Goal: Navigation & Orientation: Find specific page/section

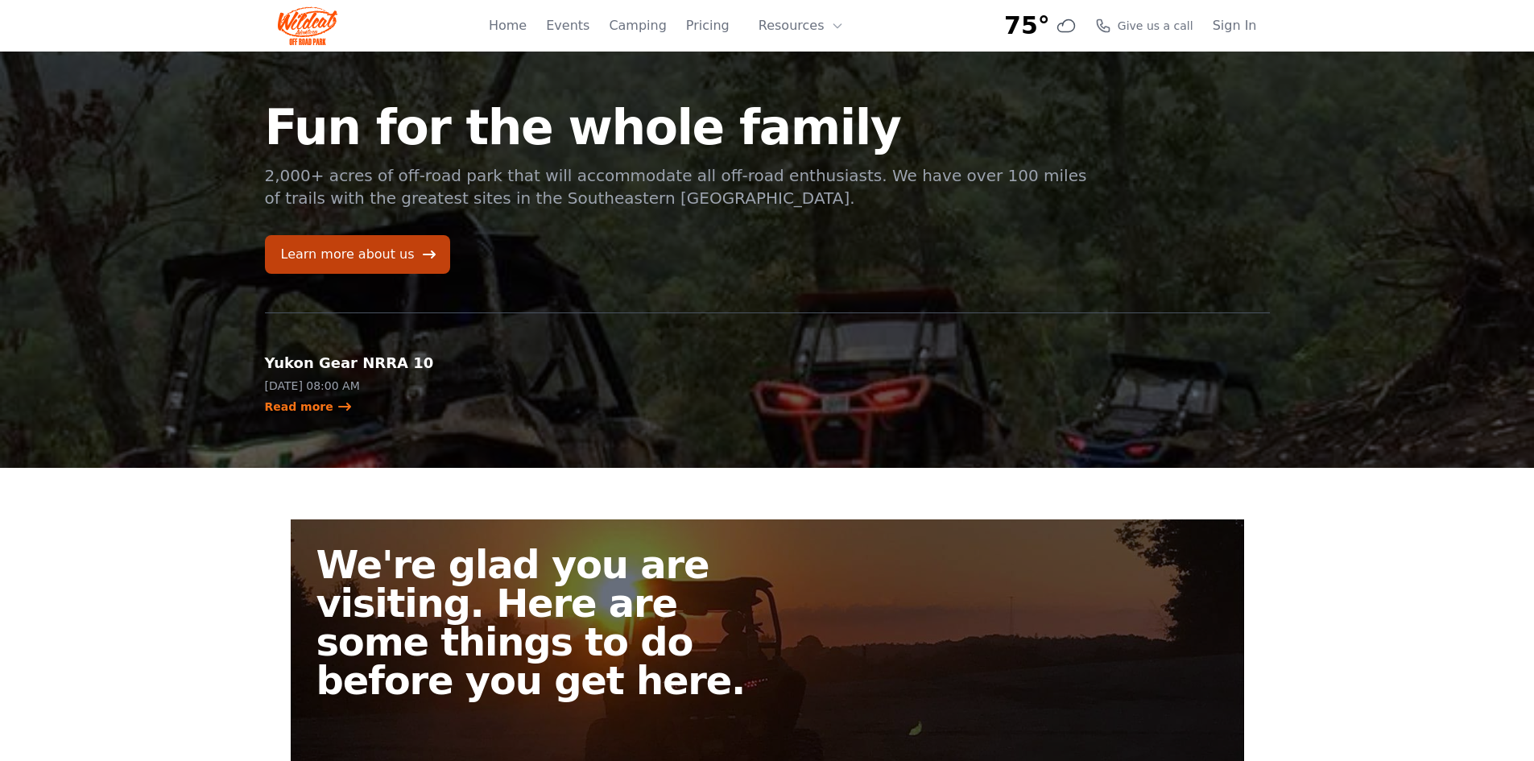
click at [712, 19] on link "Pricing" at bounding box center [707, 25] width 43 height 19
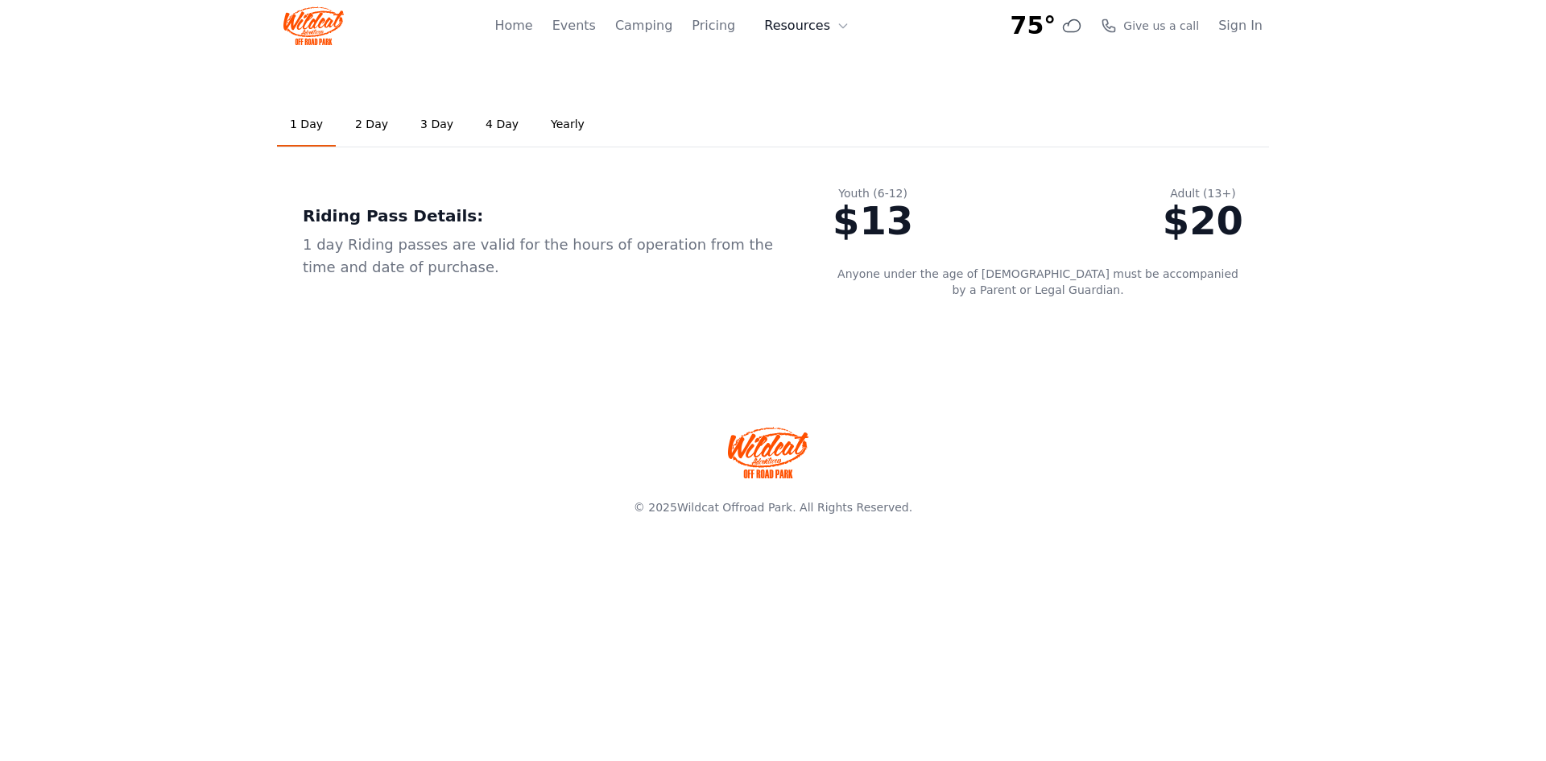
click at [857, 35] on button "Resources" at bounding box center [806, 26] width 105 height 32
click at [526, 30] on link "Home" at bounding box center [513, 25] width 38 height 19
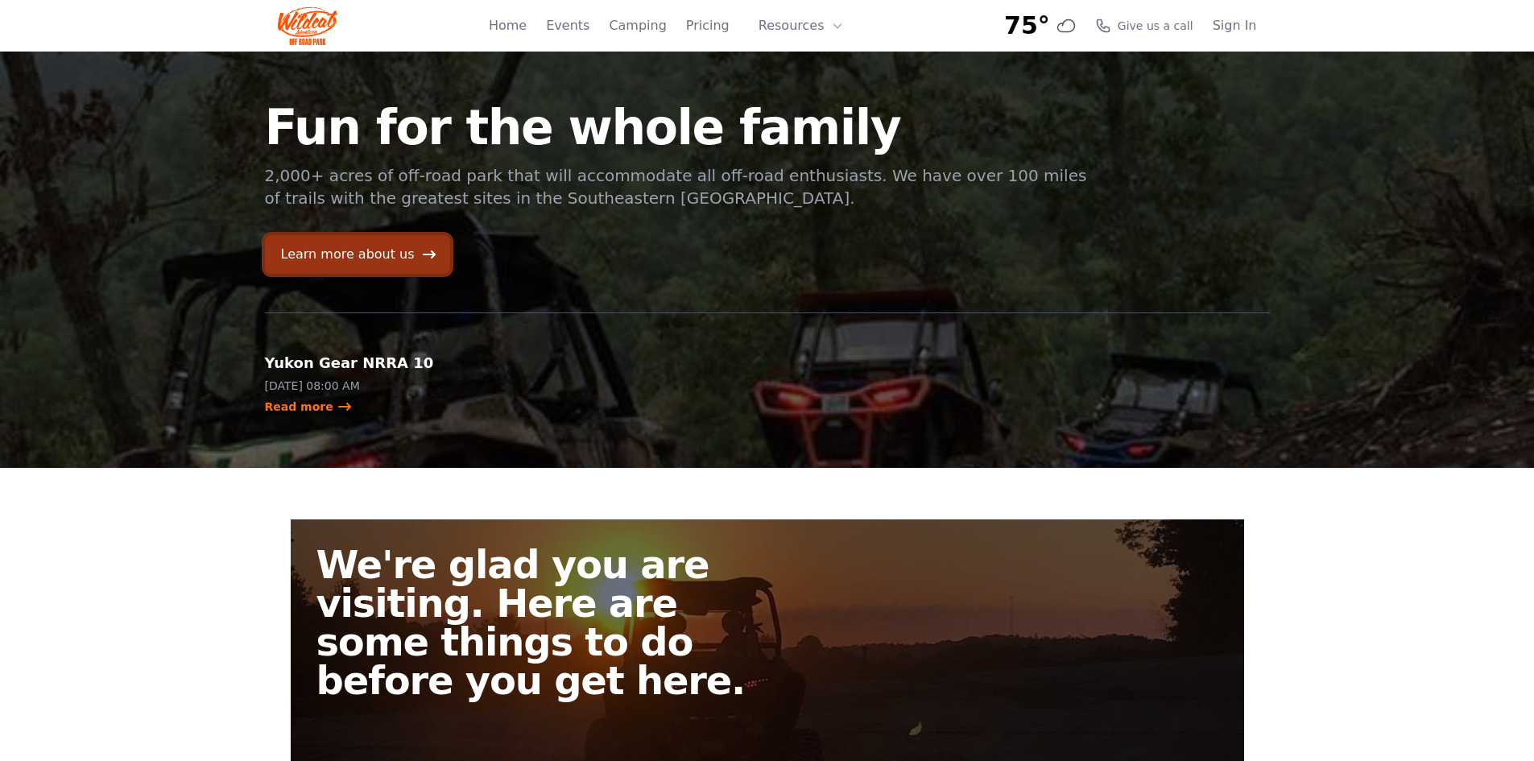
click at [333, 242] on link "Learn more about us" at bounding box center [357, 254] width 185 height 39
